Goal: Information Seeking & Learning: Learn about a topic

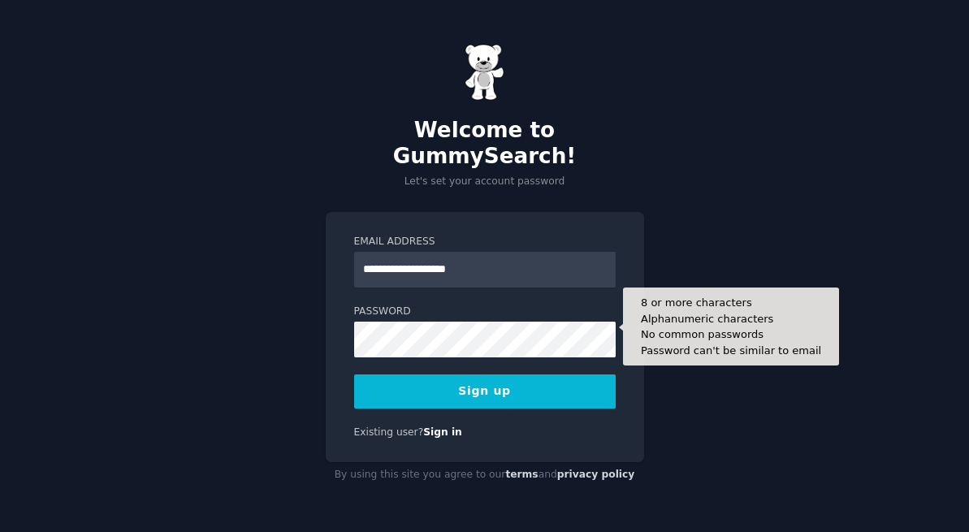
type input "**********"
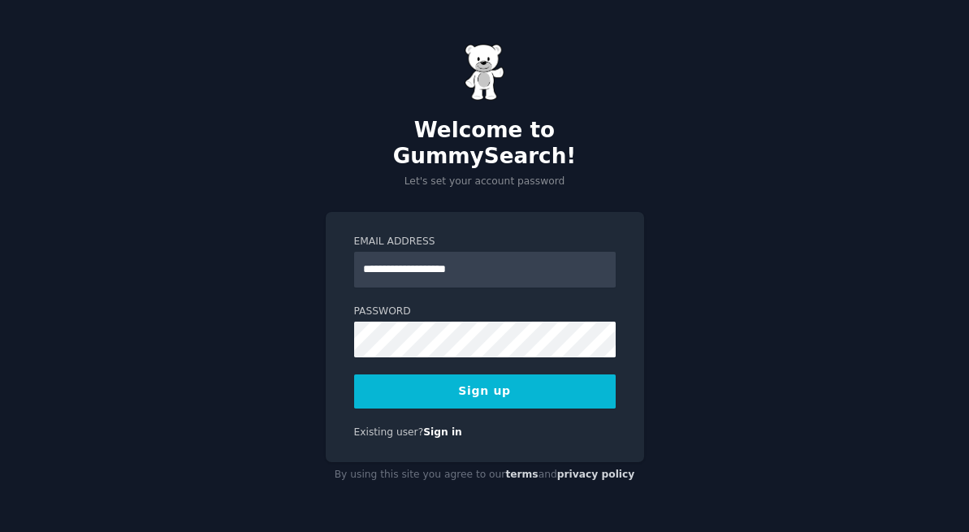
click at [551, 377] on button "Sign up" at bounding box center [485, 391] width 262 height 34
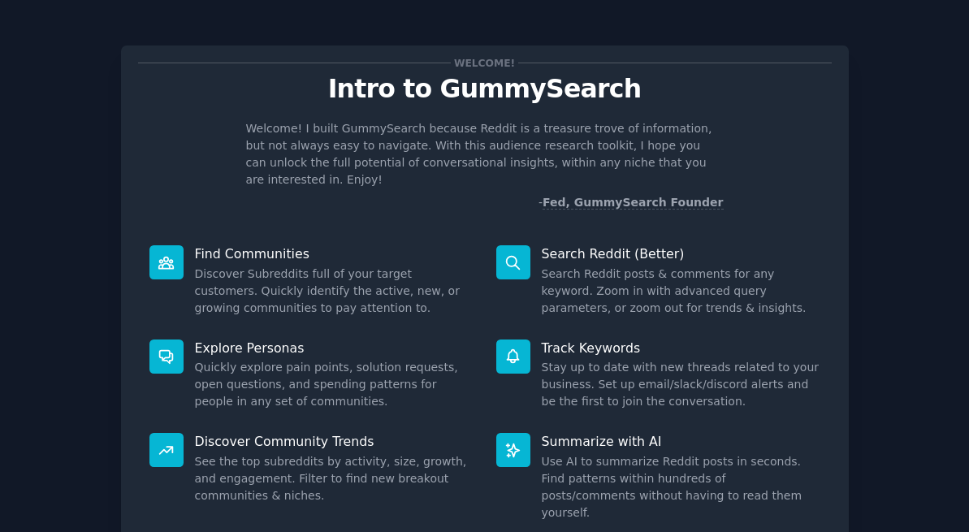
click at [507, 256] on icon at bounding box center [513, 262] width 13 height 13
click at [521, 253] on div at bounding box center [513, 262] width 34 height 34
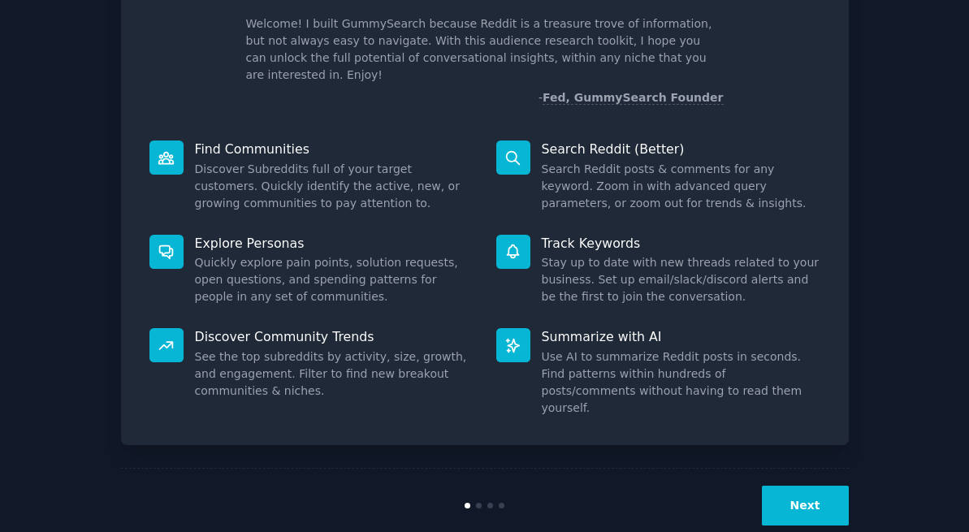
scroll to position [104, 0]
click at [780, 486] on button "Next" at bounding box center [805, 506] width 87 height 40
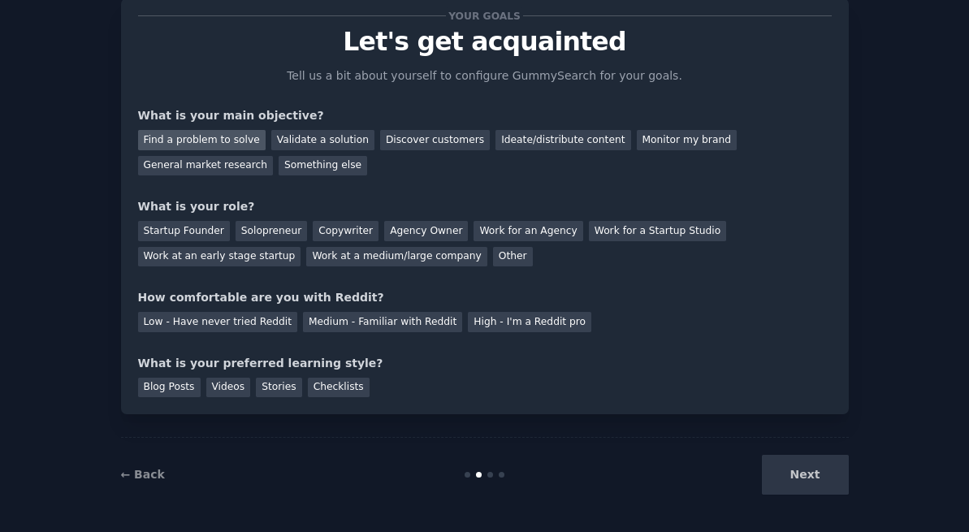
click at [241, 141] on div "Find a problem to solve" at bounding box center [202, 140] width 128 height 20
click at [493, 256] on div "Other" at bounding box center [513, 257] width 40 height 20
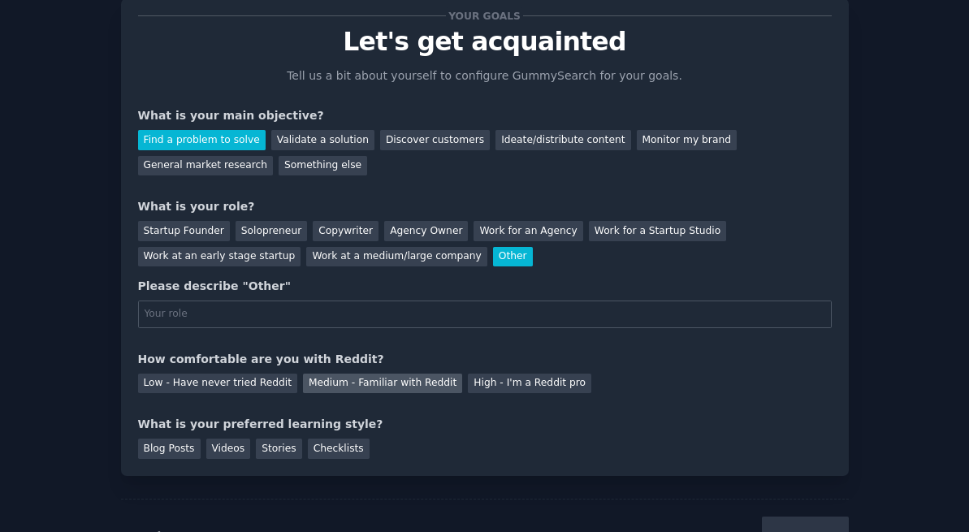
click at [404, 380] on div "Medium - Familiar with Reddit" at bounding box center [382, 384] width 159 height 20
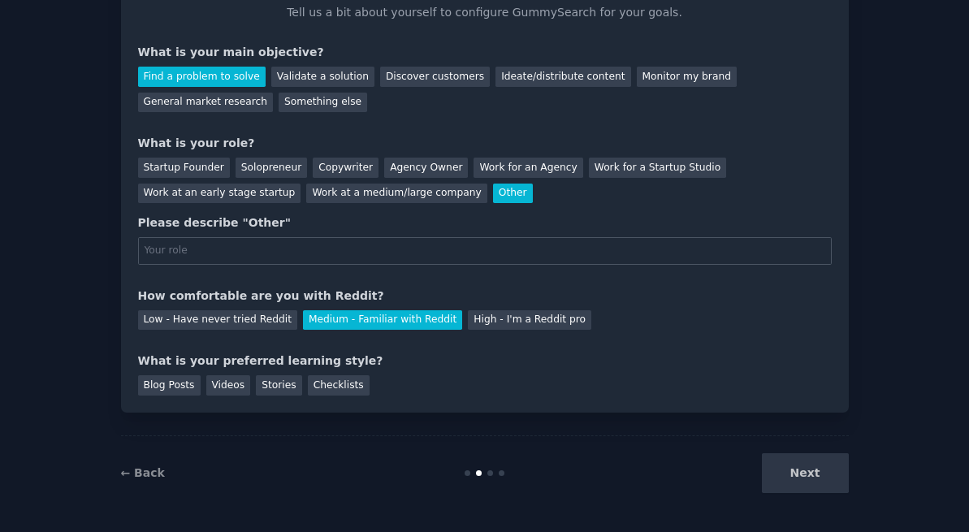
scroll to position [109, 0]
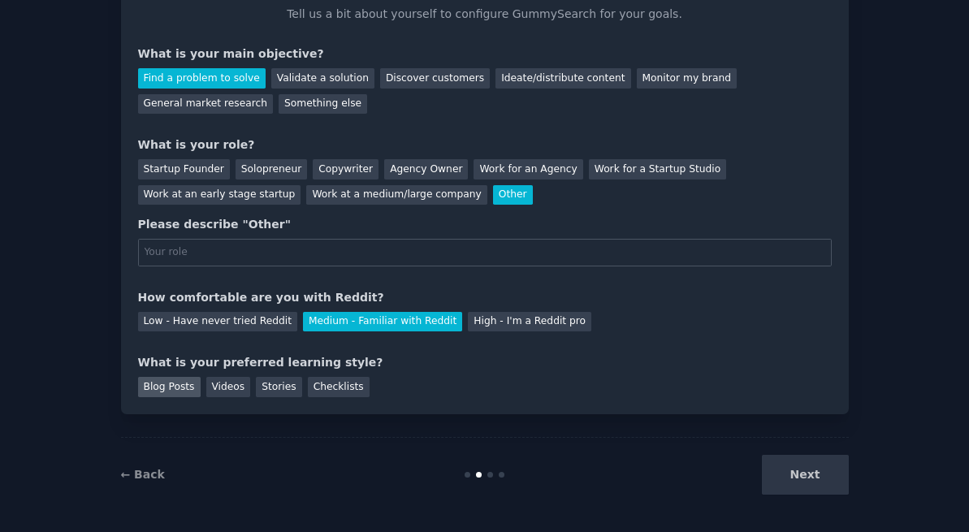
click at [182, 384] on div "Blog Posts" at bounding box center [169, 387] width 63 height 20
click at [801, 479] on div "Next" at bounding box center [727, 475] width 243 height 40
click at [803, 469] on div "Next" at bounding box center [727, 475] width 243 height 40
click at [283, 166] on div "Solopreneur" at bounding box center [271, 169] width 71 height 20
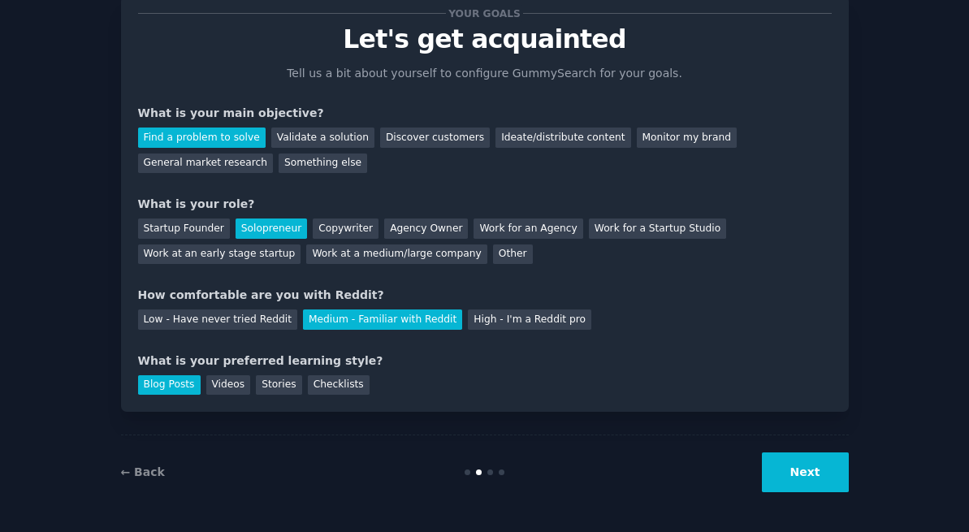
scroll to position [47, 0]
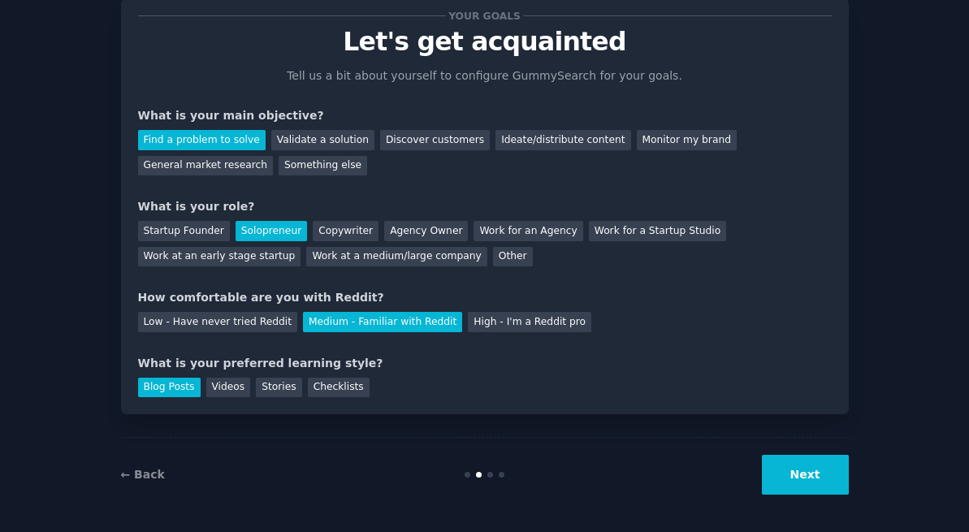
click at [795, 482] on button "Next" at bounding box center [805, 475] width 87 height 40
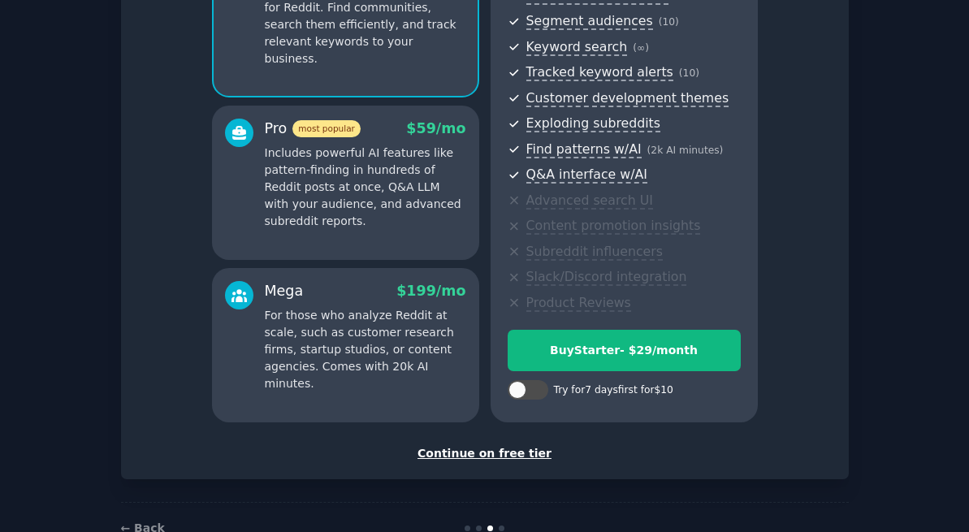
scroll to position [206, 0]
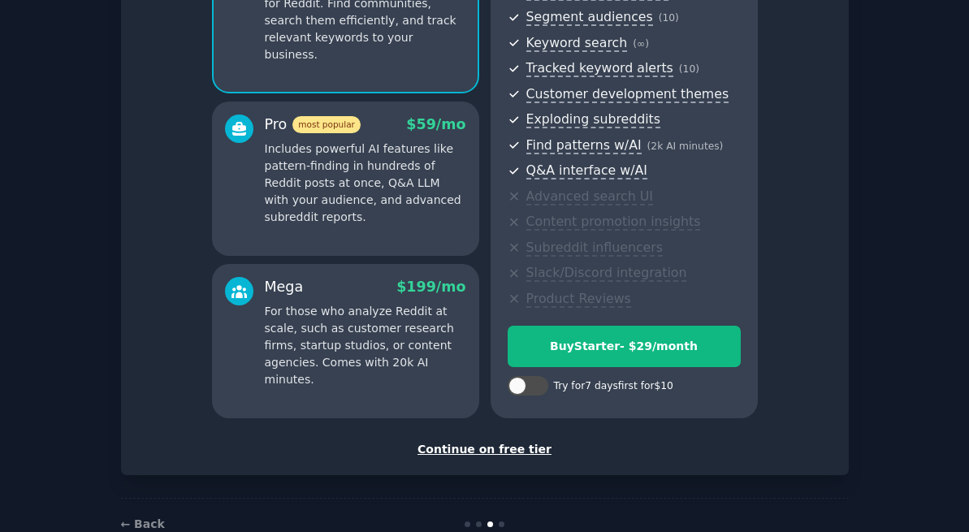
click at [512, 443] on div "Continue on free tier" at bounding box center [485, 449] width 694 height 17
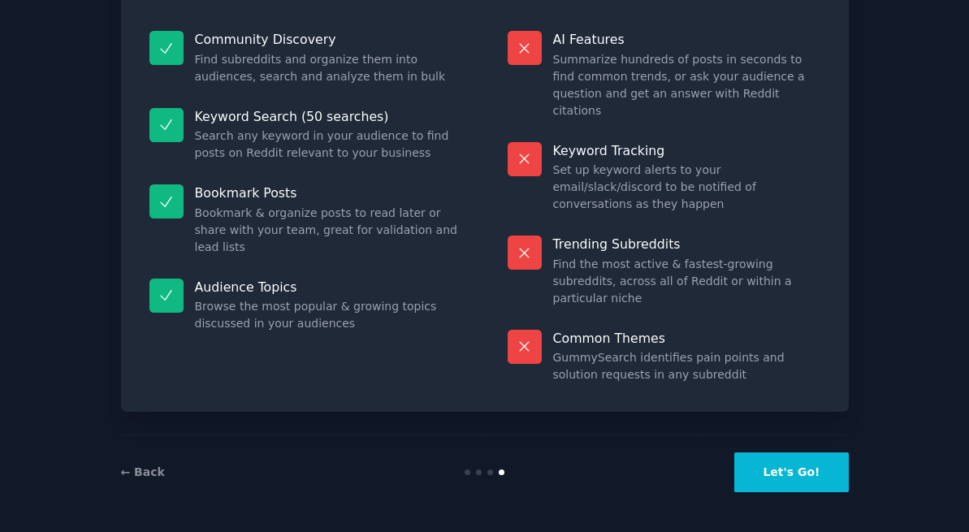
scroll to position [101, 0]
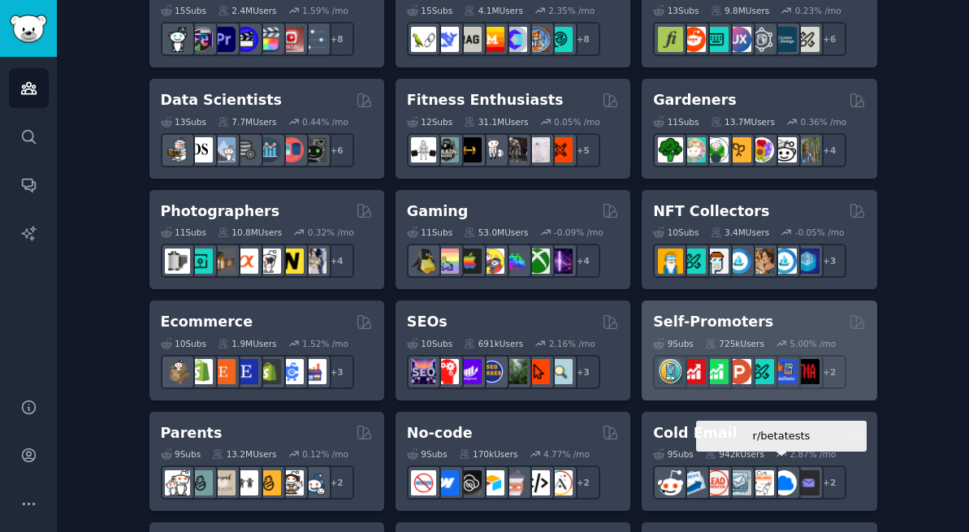
scroll to position [672, 0]
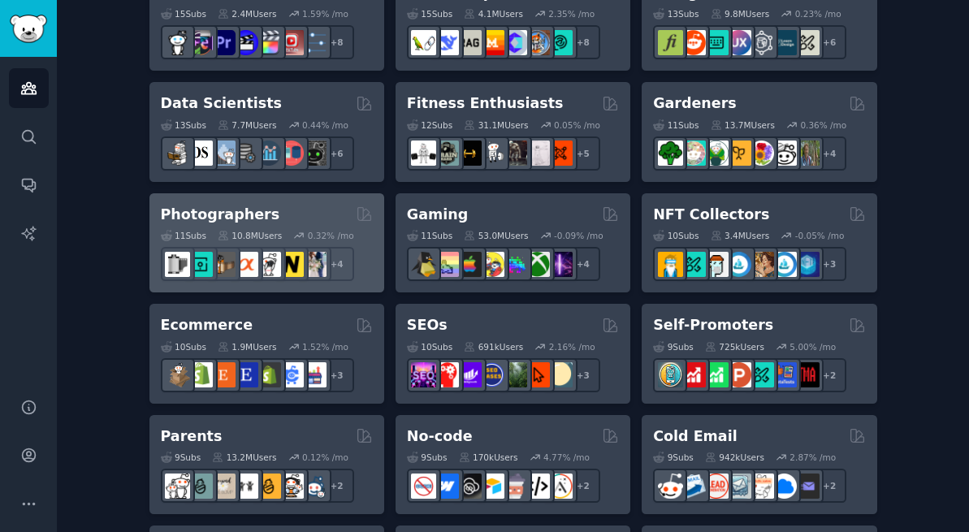
click at [221, 214] on h2 "Photographers" at bounding box center [220, 215] width 119 height 20
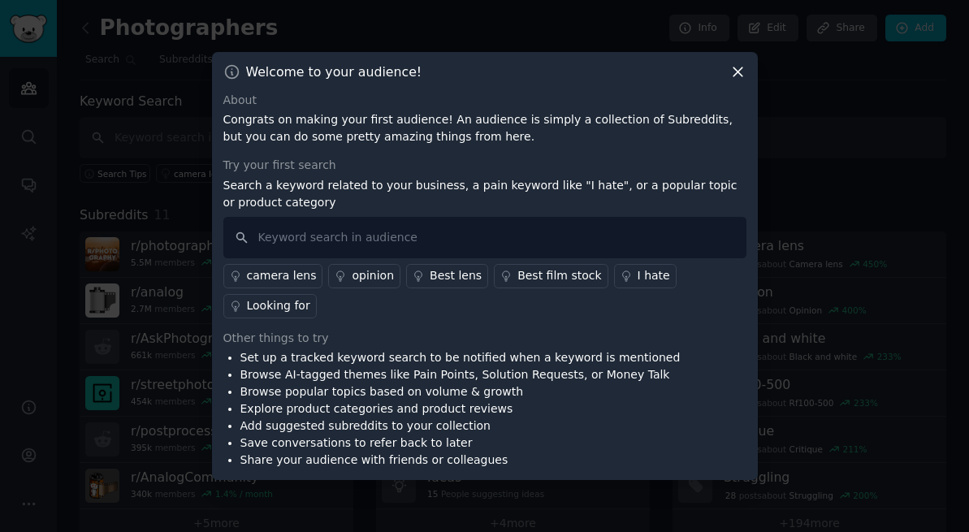
click at [283, 308] on div "Looking for" at bounding box center [278, 305] width 63 height 17
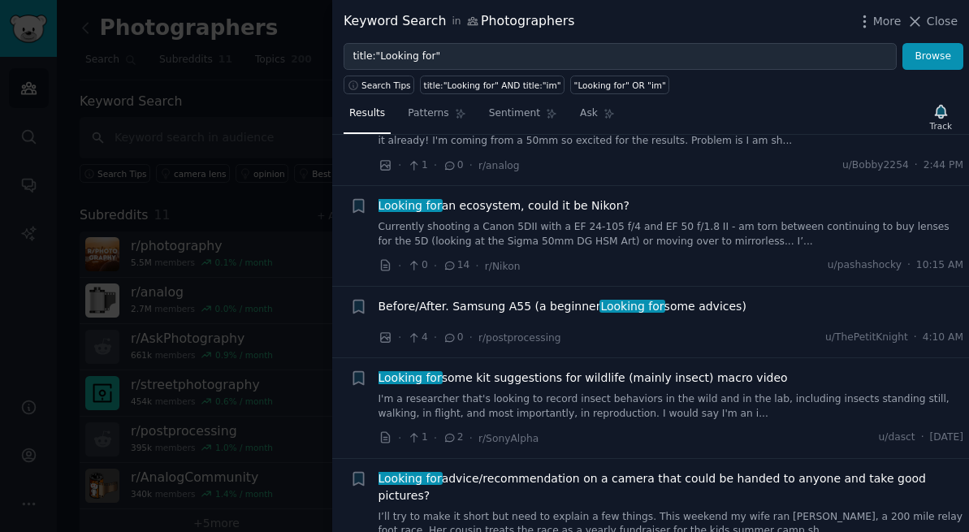
scroll to position [73, 0]
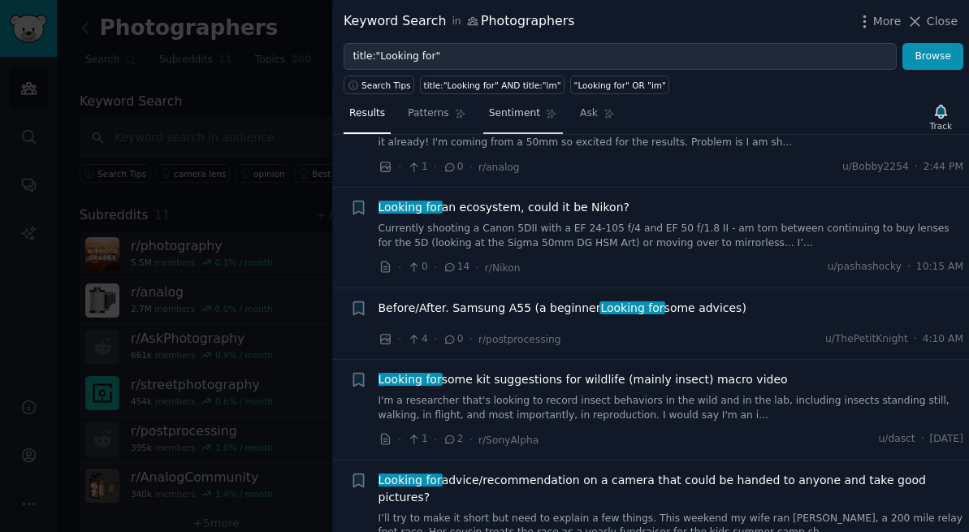
click at [513, 117] on span "Sentiment" at bounding box center [514, 113] width 51 height 15
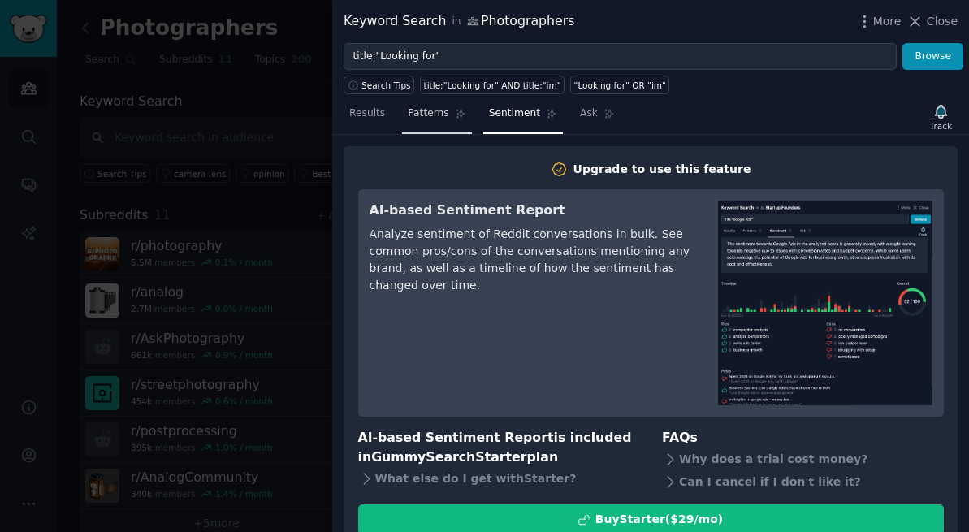
click at [417, 113] on span "Patterns" at bounding box center [428, 113] width 41 height 15
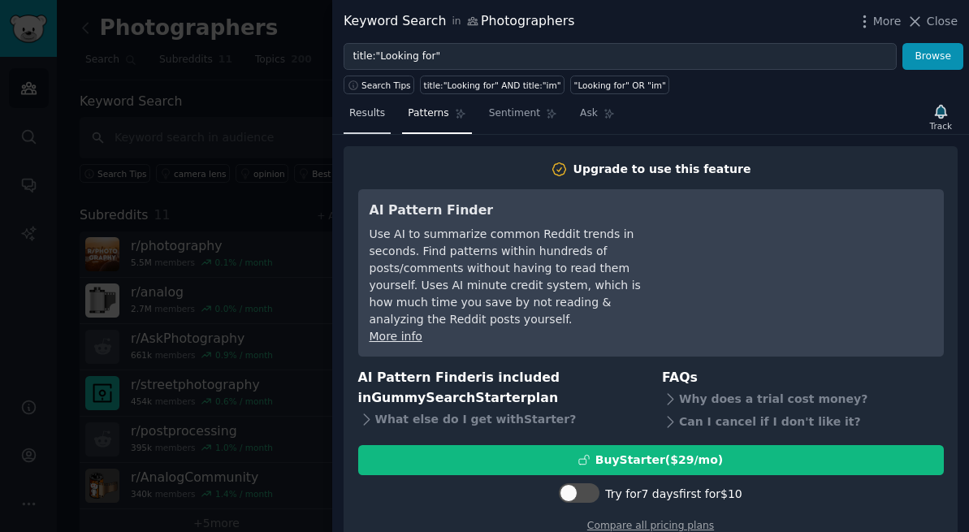
click at [367, 115] on span "Results" at bounding box center [367, 113] width 36 height 15
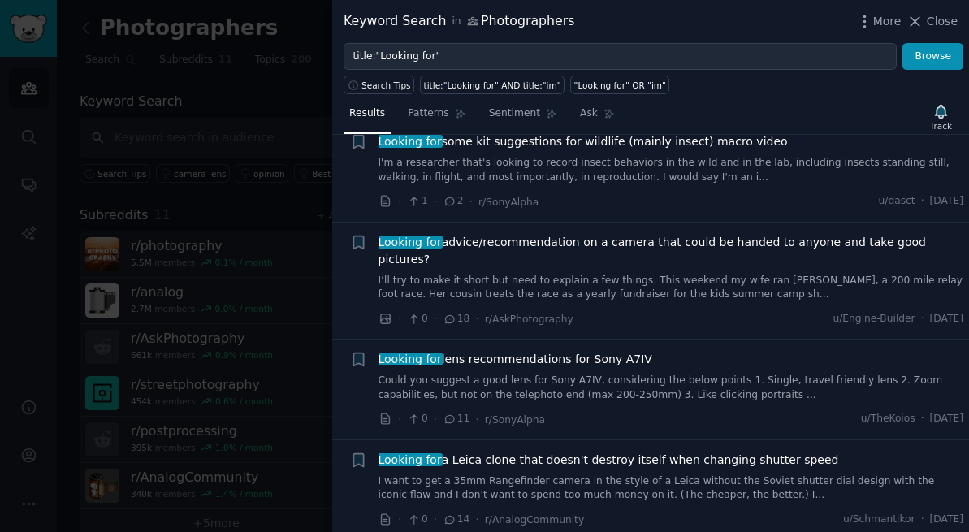
scroll to position [279, 0]
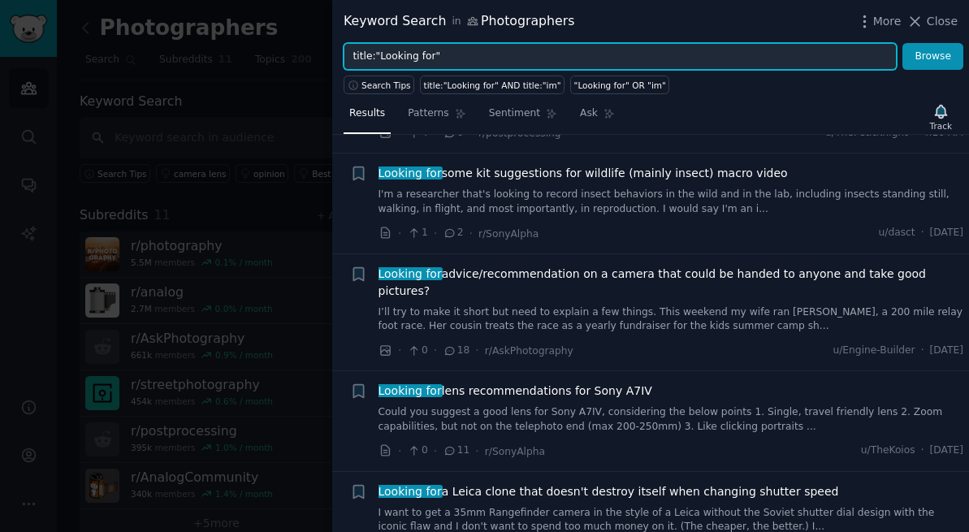
click at [462, 58] on input "title:"Looking for"" at bounding box center [620, 57] width 553 height 28
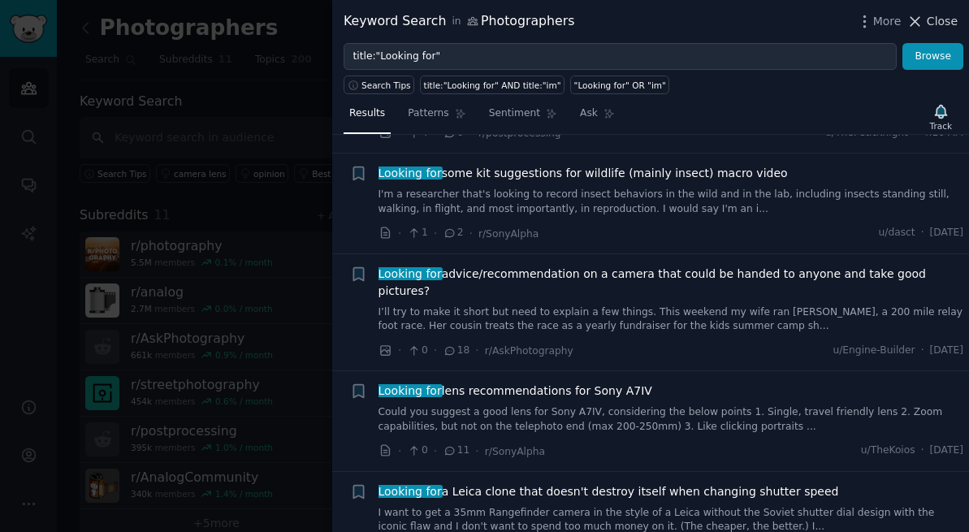
click at [926, 19] on button "Close" at bounding box center [931, 21] width 51 height 17
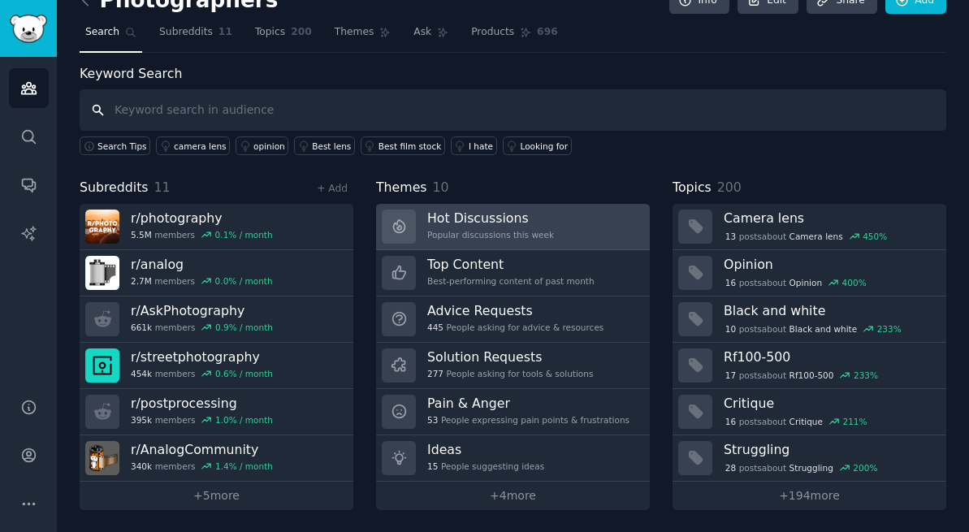
scroll to position [27, 0]
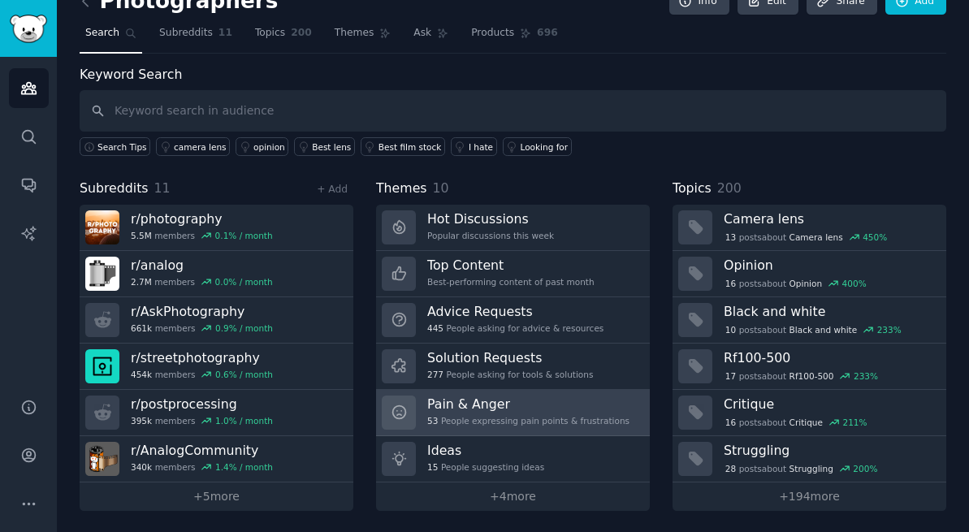
click at [450, 409] on h3 "Pain & Anger" at bounding box center [528, 404] width 202 height 17
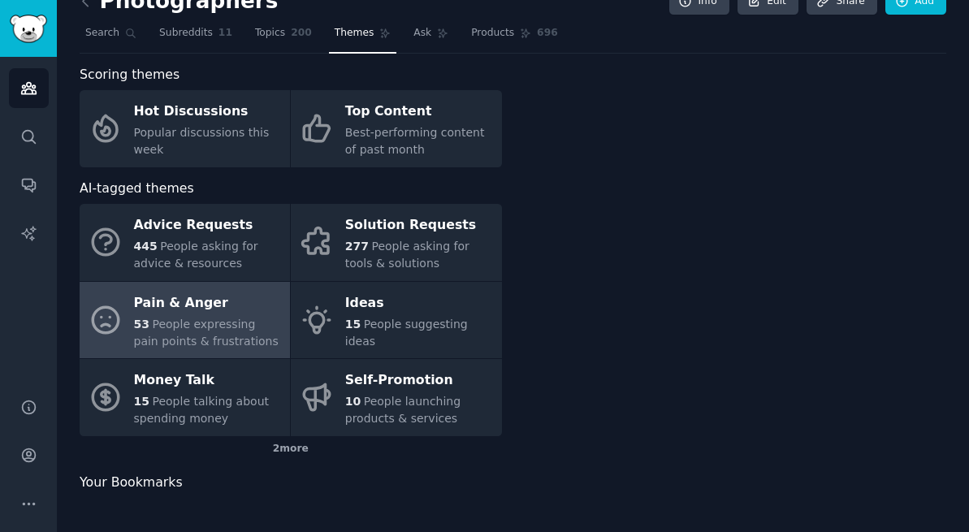
scroll to position [18, 0]
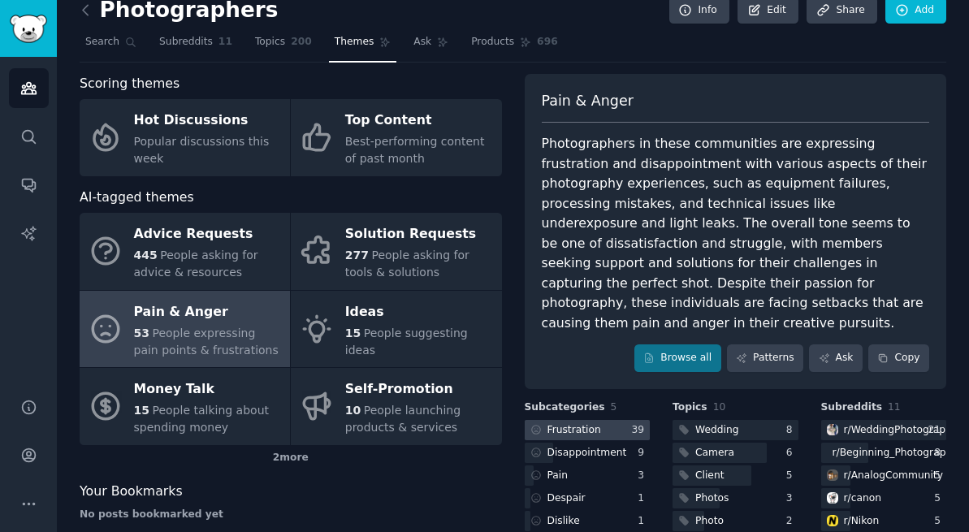
click at [580, 423] on div "Frustration" at bounding box center [574, 430] width 54 height 15
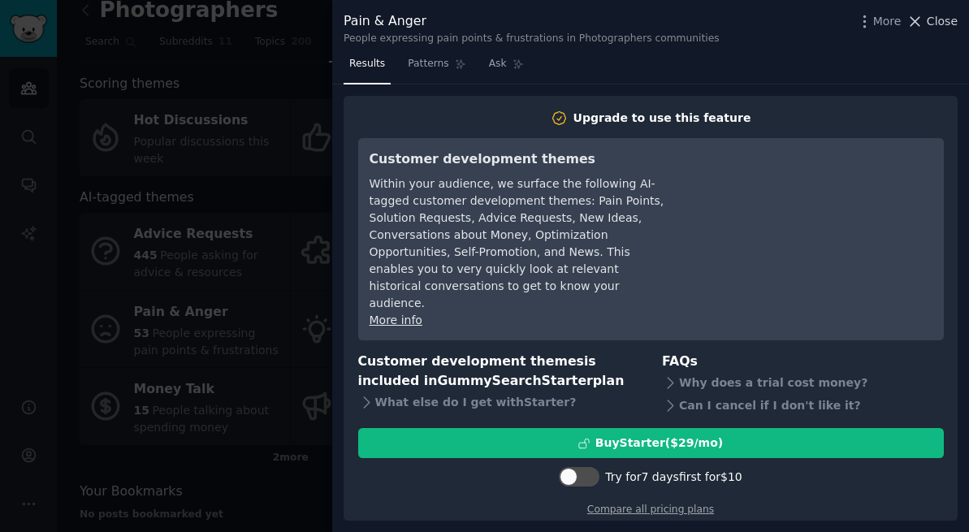
click at [945, 22] on span "Close" at bounding box center [942, 21] width 31 height 17
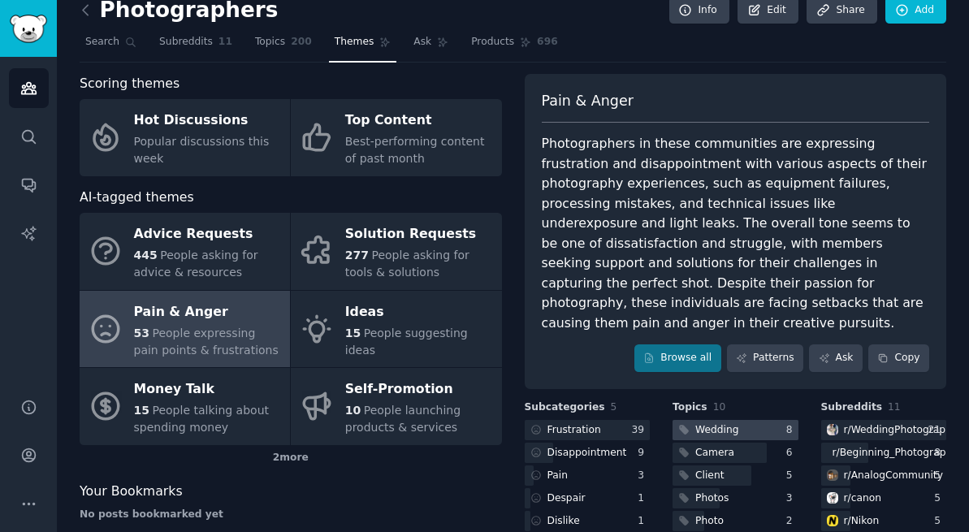
click at [737, 420] on div at bounding box center [735, 430] width 126 height 20
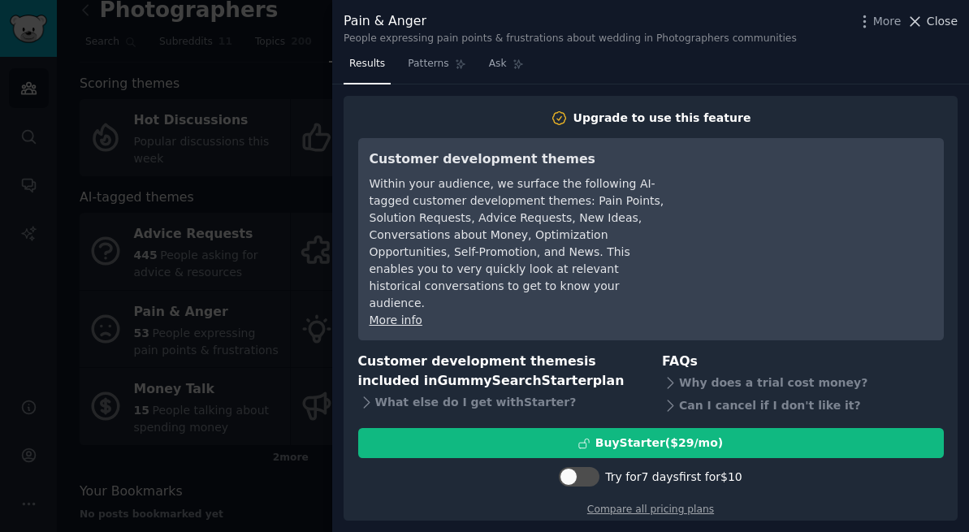
click at [929, 24] on span "Close" at bounding box center [942, 21] width 31 height 17
